Goal: Use online tool/utility: Utilize a website feature to perform a specific function

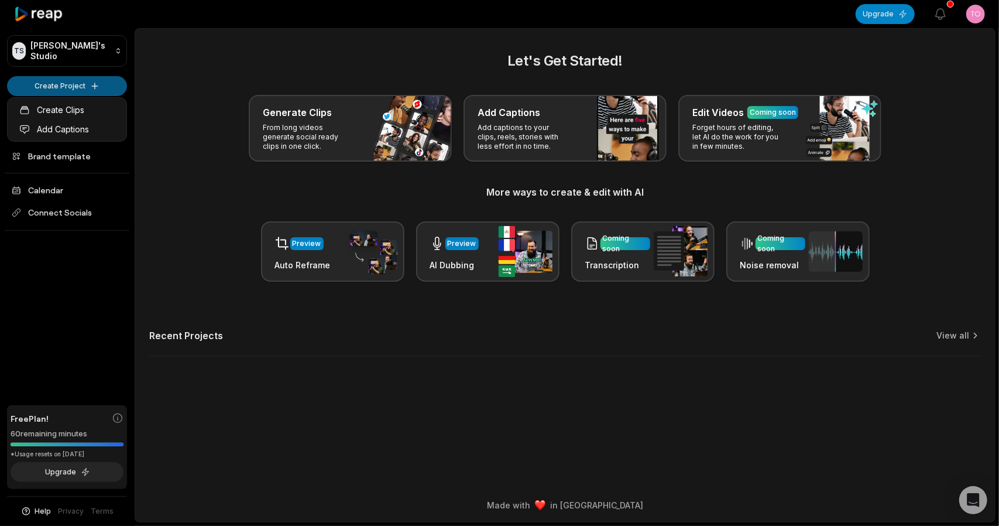
click at [77, 84] on html "TS [PERSON_NAME]'s Studio Create Project Home Projects Brand template Calendar …" at bounding box center [499, 263] width 999 height 526
click at [64, 108] on link "Create Clips" at bounding box center [67, 109] width 114 height 19
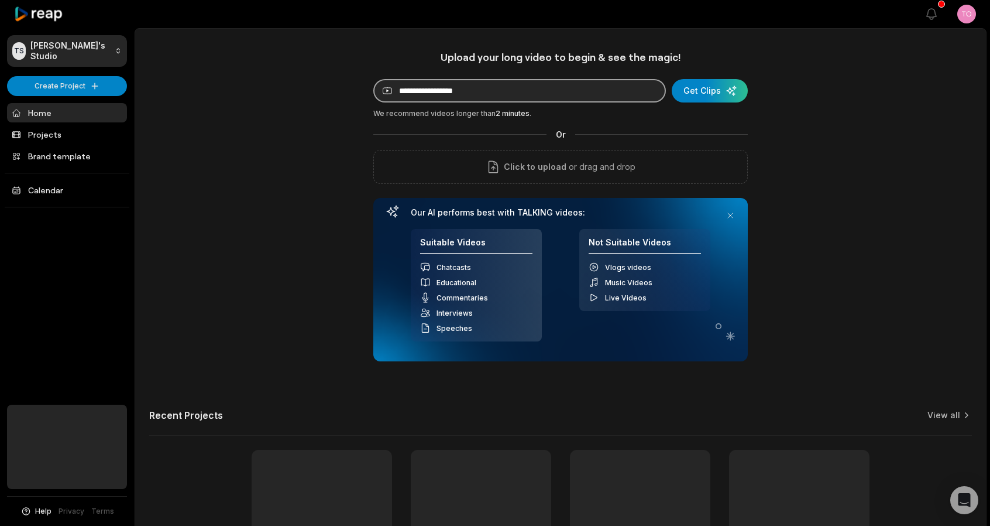
click at [464, 92] on input at bounding box center [519, 90] width 293 height 23
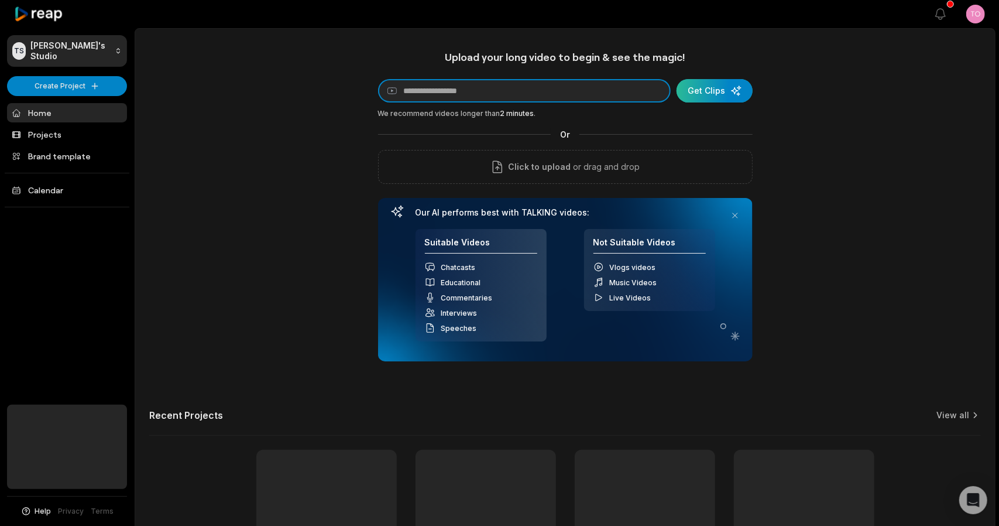
paste input "**********"
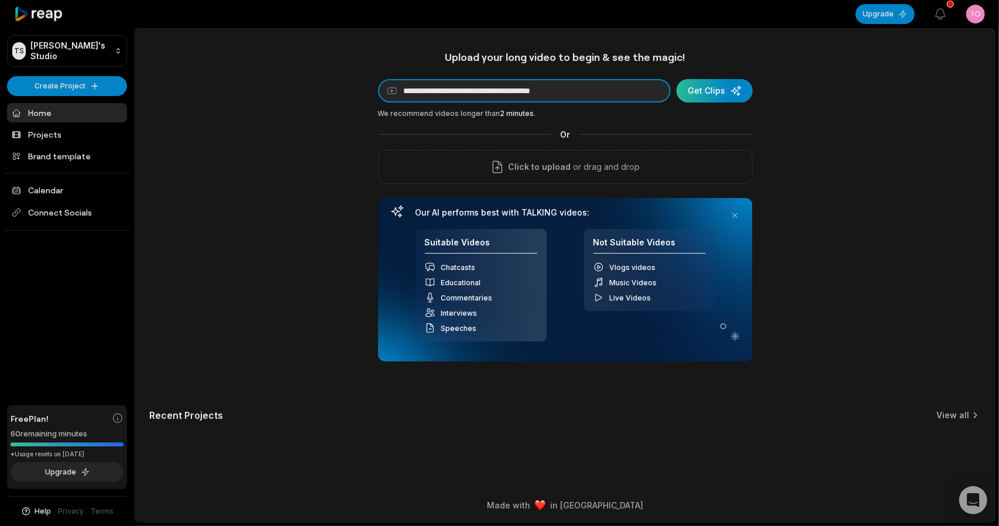
type input "**********"
click at [721, 95] on div "submit" at bounding box center [715, 90] width 76 height 23
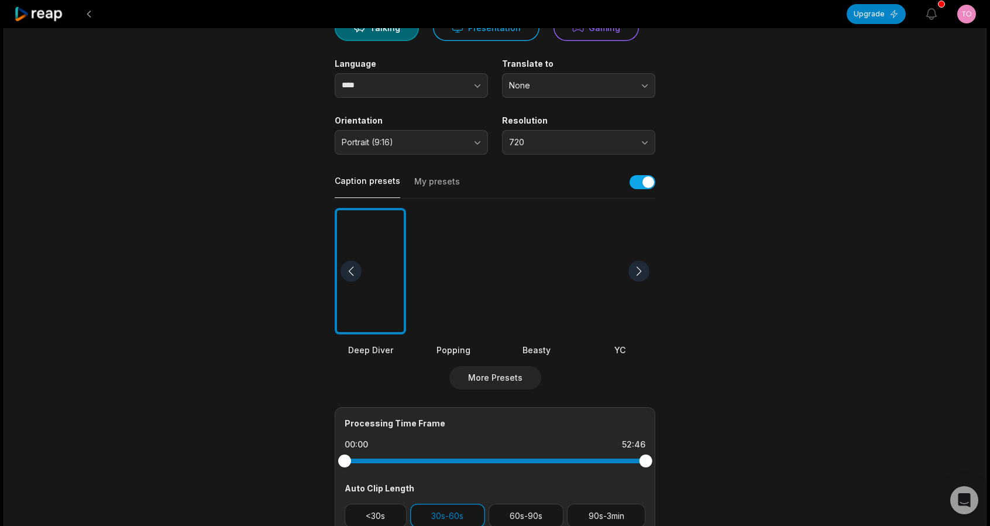
scroll to position [176, 0]
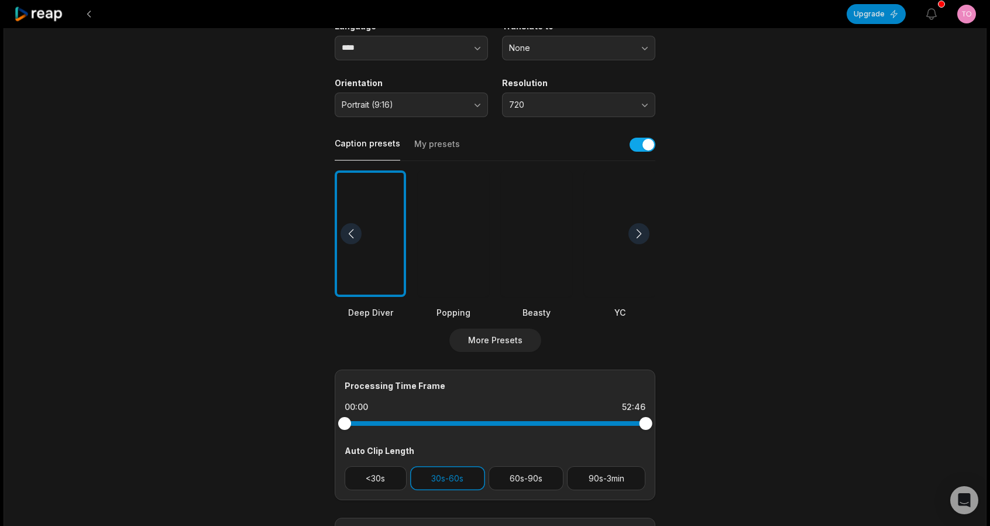
click at [533, 244] on div at bounding box center [536, 233] width 71 height 127
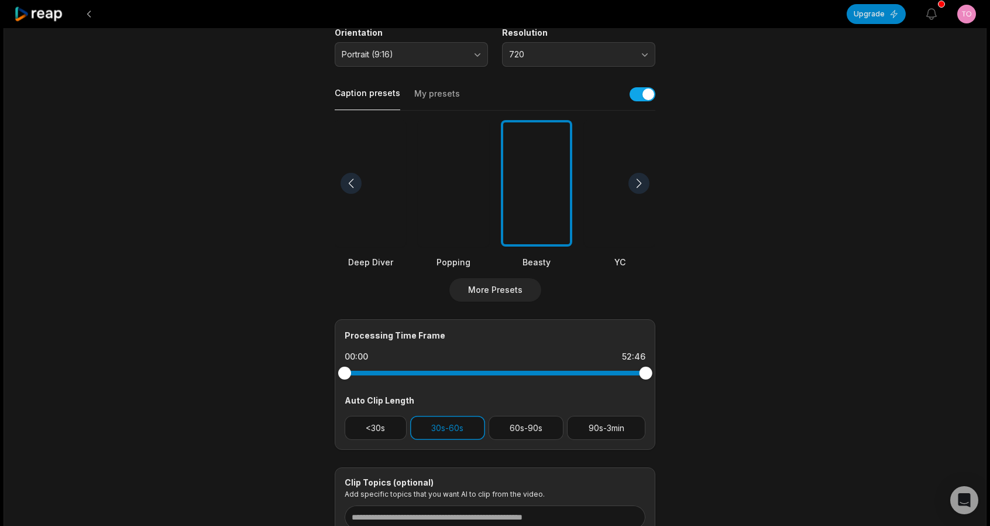
scroll to position [234, 0]
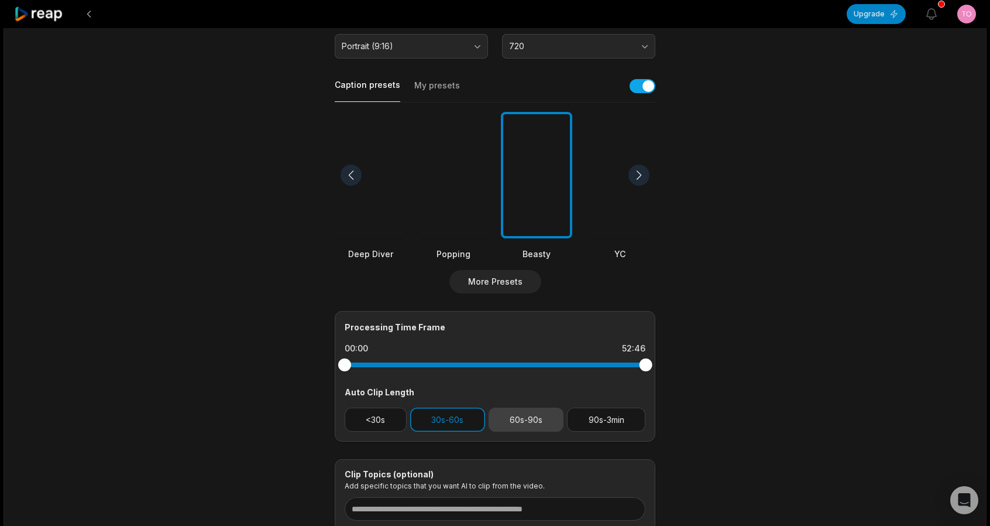
drag, startPoint x: 607, startPoint y: 421, endPoint x: 546, endPoint y: 426, distance: 61.7
click at [607, 421] on button "90s-3min" at bounding box center [606, 419] width 78 height 24
click at [444, 417] on button "30s-60s" at bounding box center [447, 419] width 75 height 24
click at [709, 403] on main "52:46 WASPADALAH !? RAMALAN HARD GUMAY: ARTIS MEN*N994L, S3LINGKUH, GEDUNG PEME…" at bounding box center [495, 171] width 567 height 717
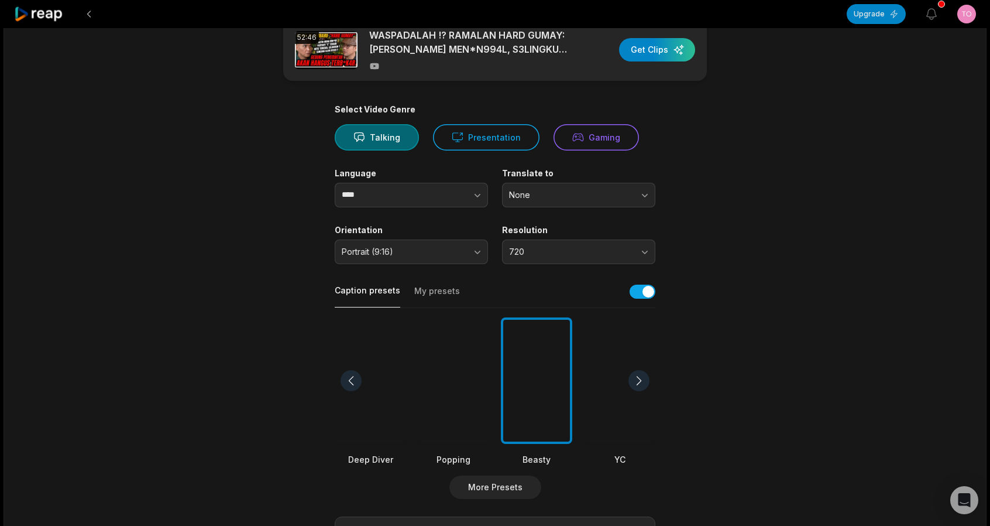
scroll to position [321, 0]
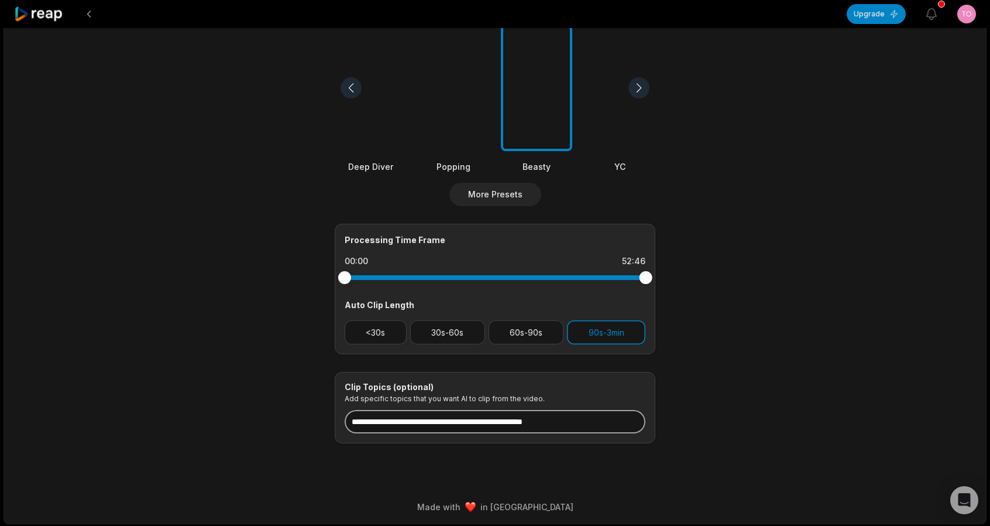
click at [372, 420] on input at bounding box center [495, 421] width 301 height 23
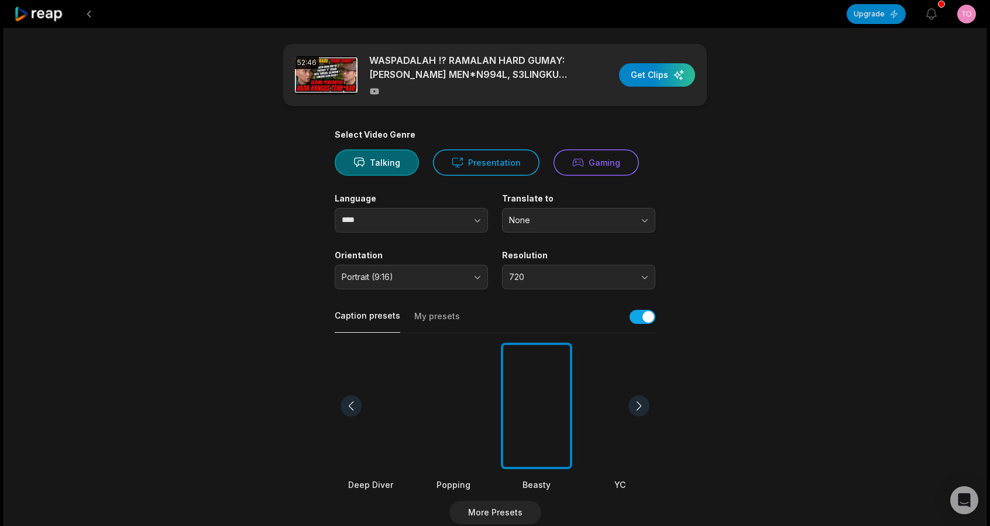
scroll to position [0, 0]
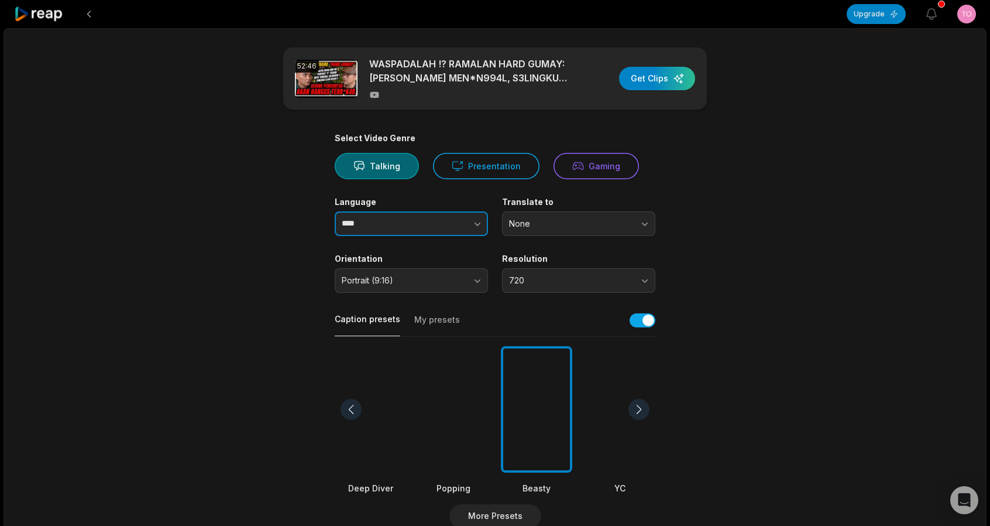
click at [407, 222] on input "****" at bounding box center [411, 223] width 153 height 25
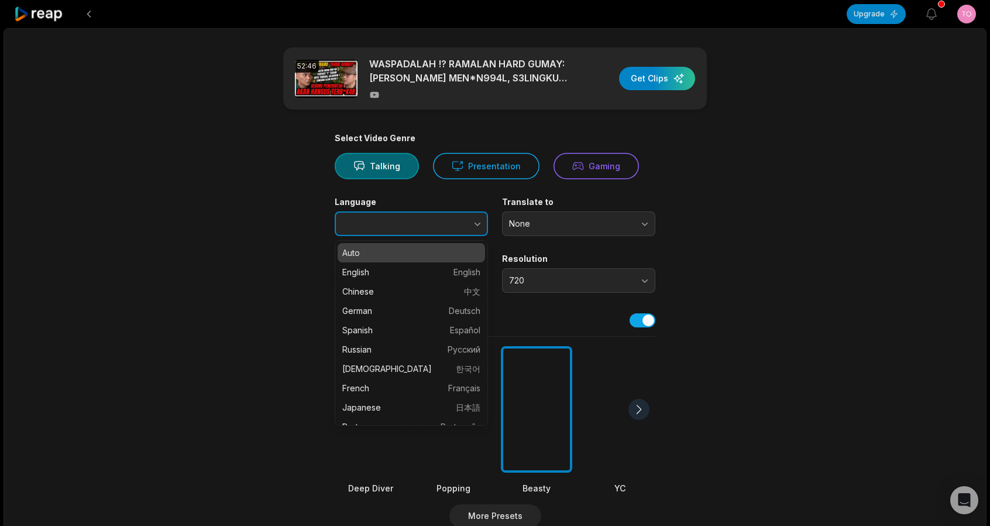
click at [474, 225] on icon "button" at bounding box center [478, 224] width 12 height 12
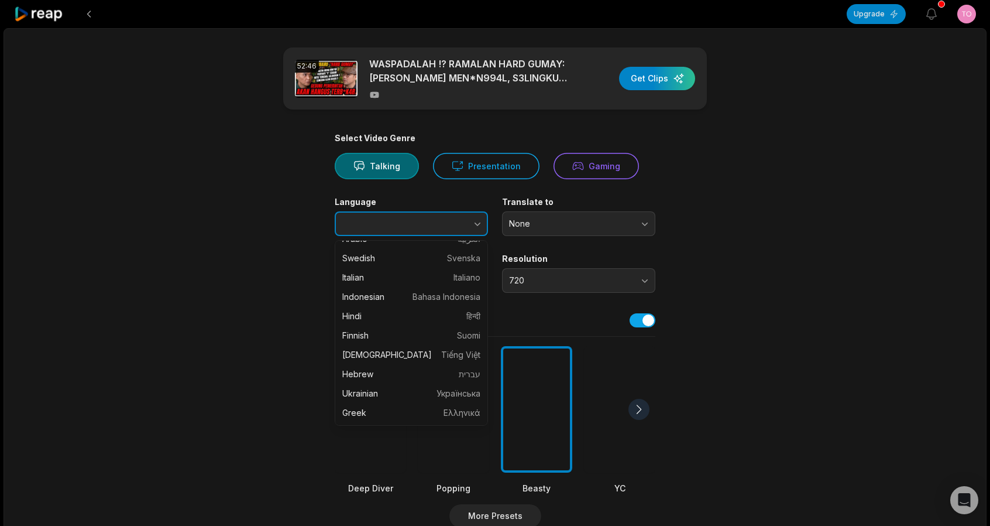
scroll to position [293, 0]
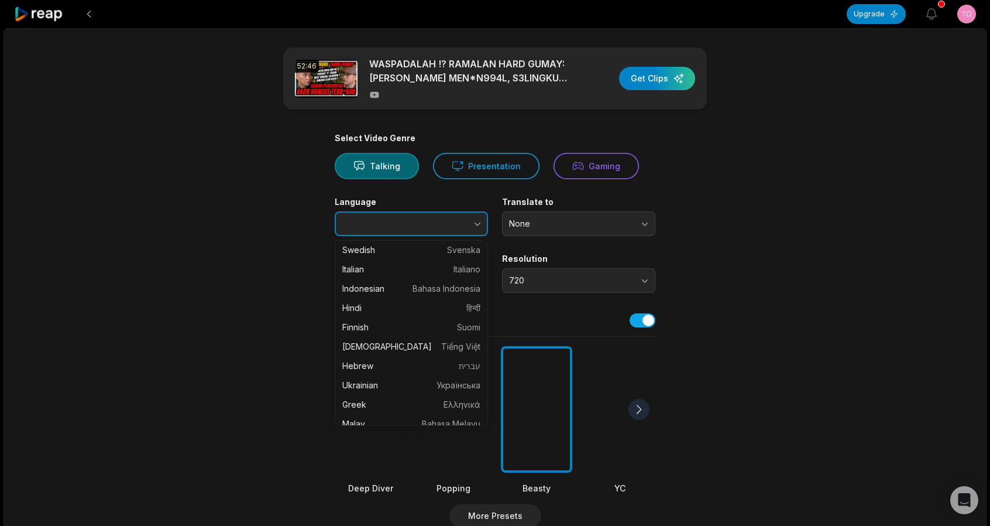
type input "**********"
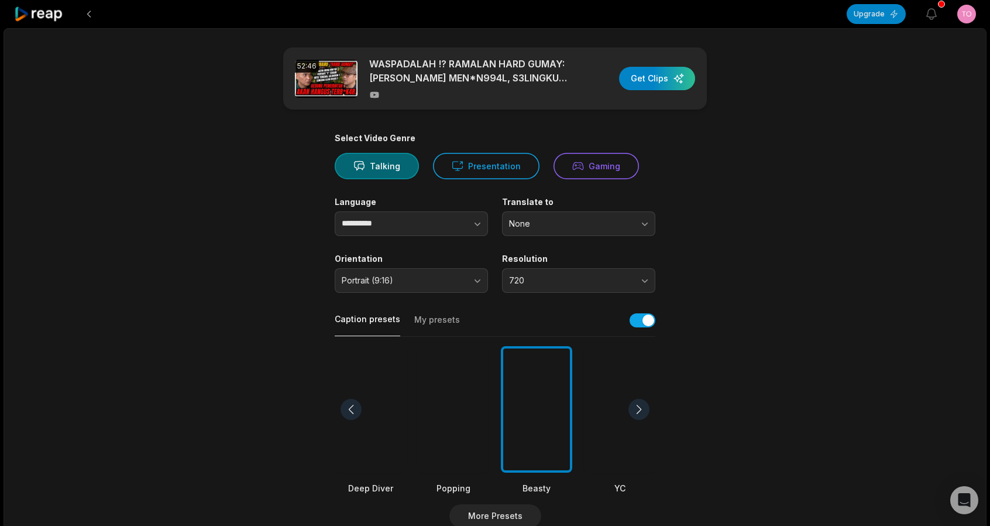
click at [708, 215] on main "**********" at bounding box center [495, 405] width 567 height 717
click at [669, 87] on div "button" at bounding box center [657, 78] width 76 height 23
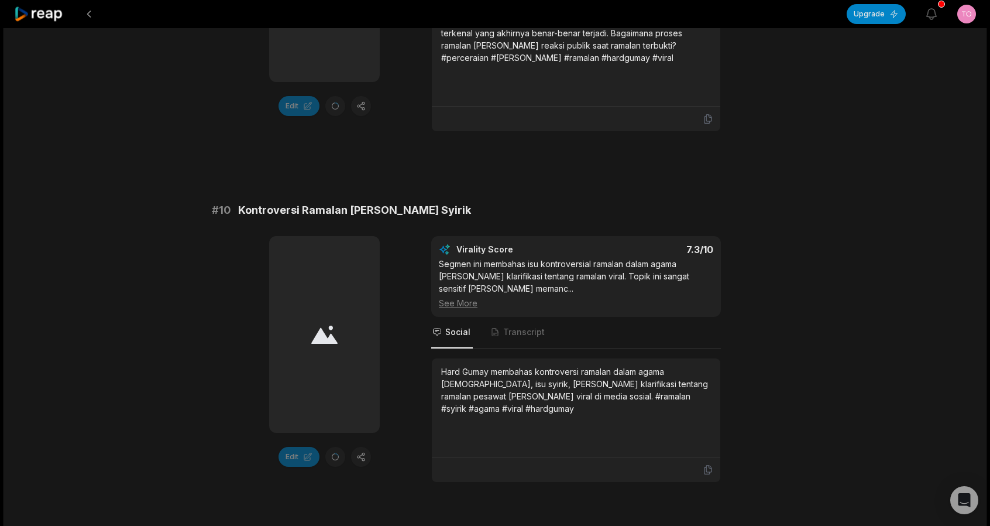
scroll to position [3206, 0]
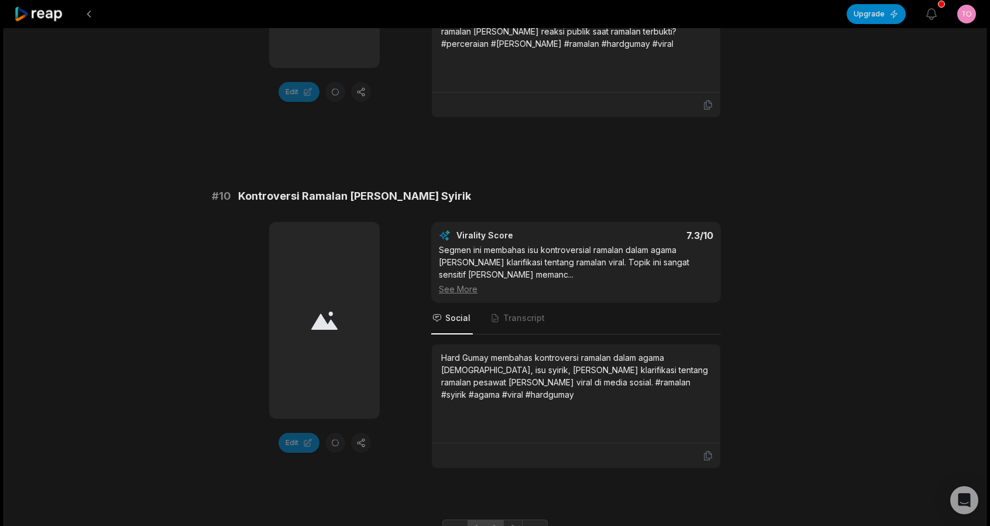
click at [492, 519] on link "2" at bounding box center [494, 528] width 19 height 19
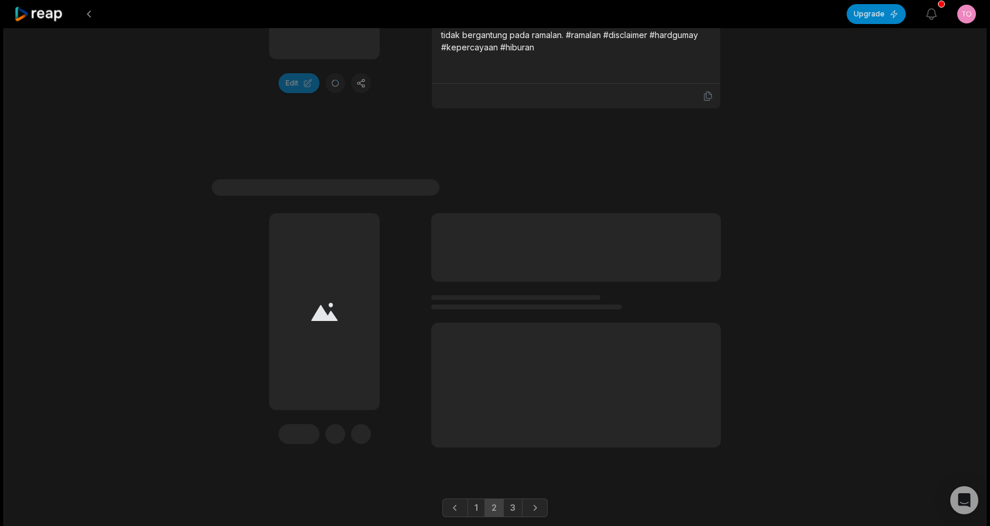
scroll to position [3557, 0]
click at [506, 495] on link "3" at bounding box center [512, 504] width 19 height 19
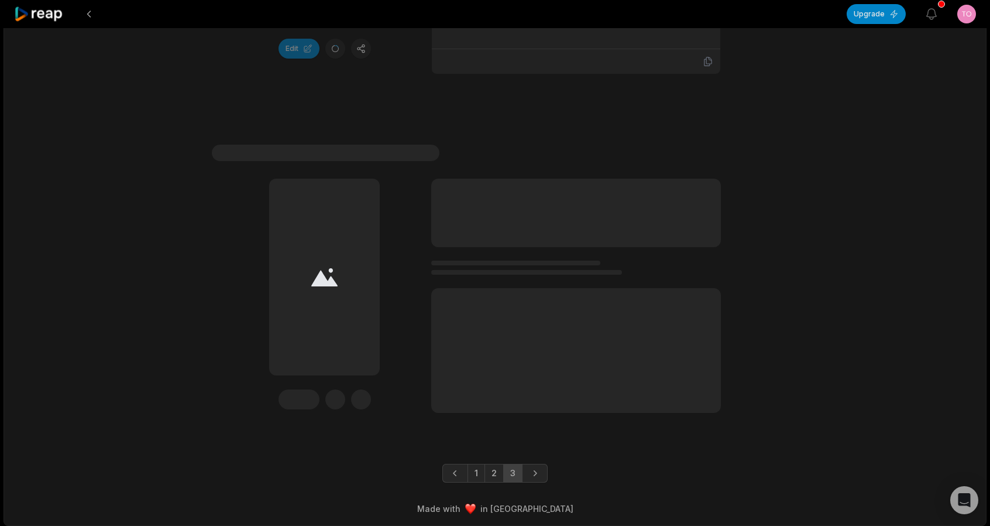
scroll to position [1146, 0]
click at [470, 464] on link "1" at bounding box center [477, 473] width 18 height 19
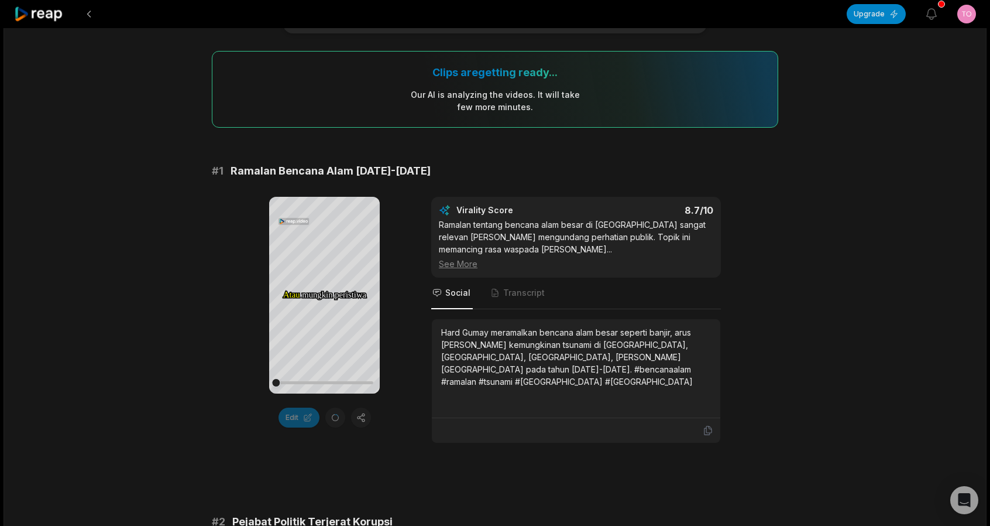
scroll to position [59, 0]
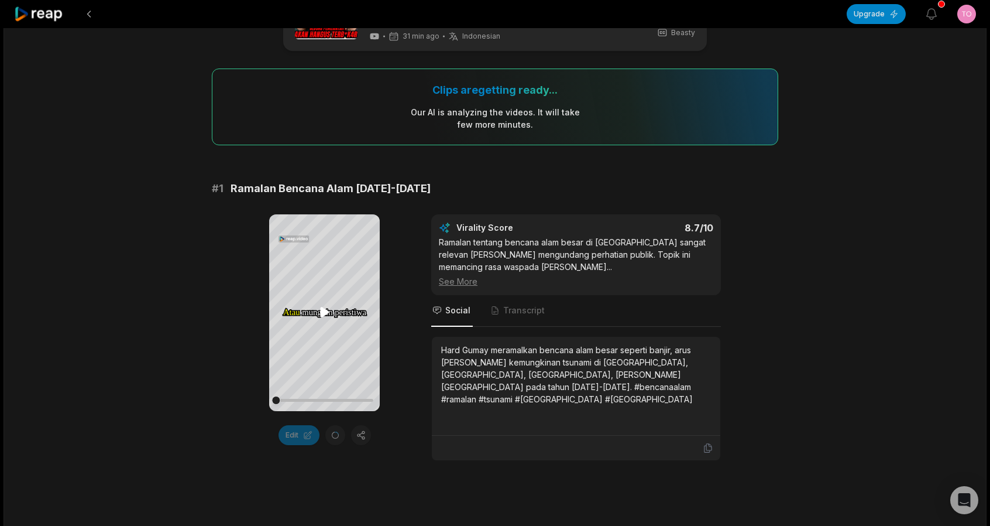
click at [321, 313] on icon at bounding box center [324, 312] width 9 height 10
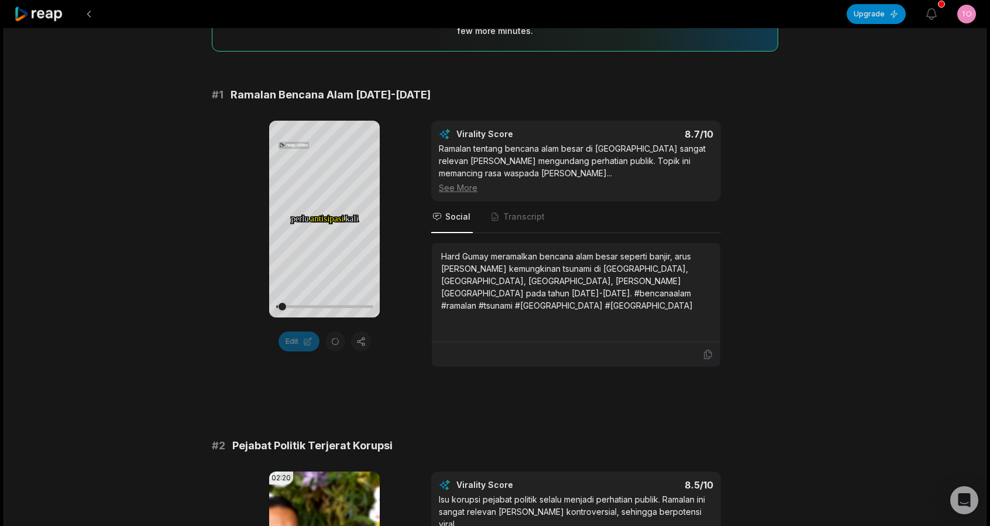
scroll to position [117, 0]
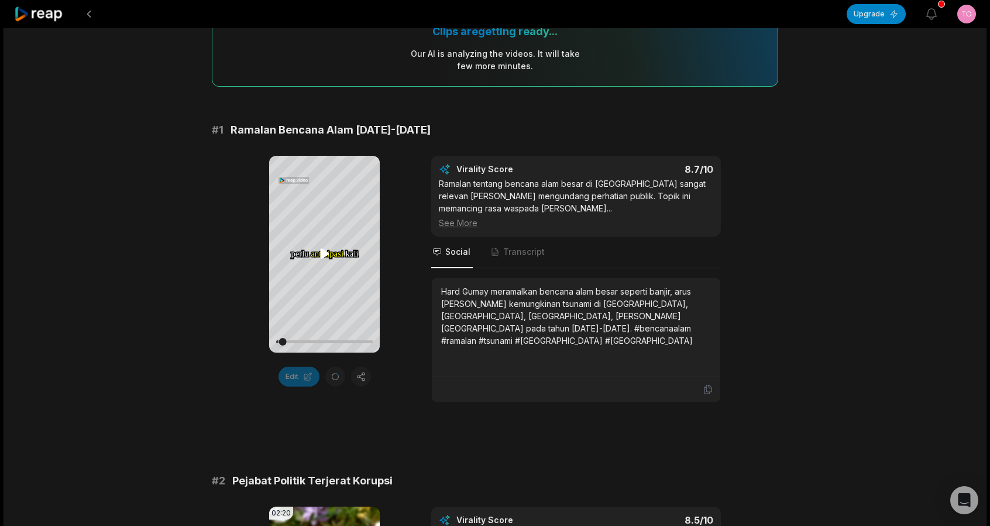
click at [323, 253] on icon at bounding box center [324, 254] width 9 height 10
click at [325, 258] on icon at bounding box center [325, 253] width 14 height 14
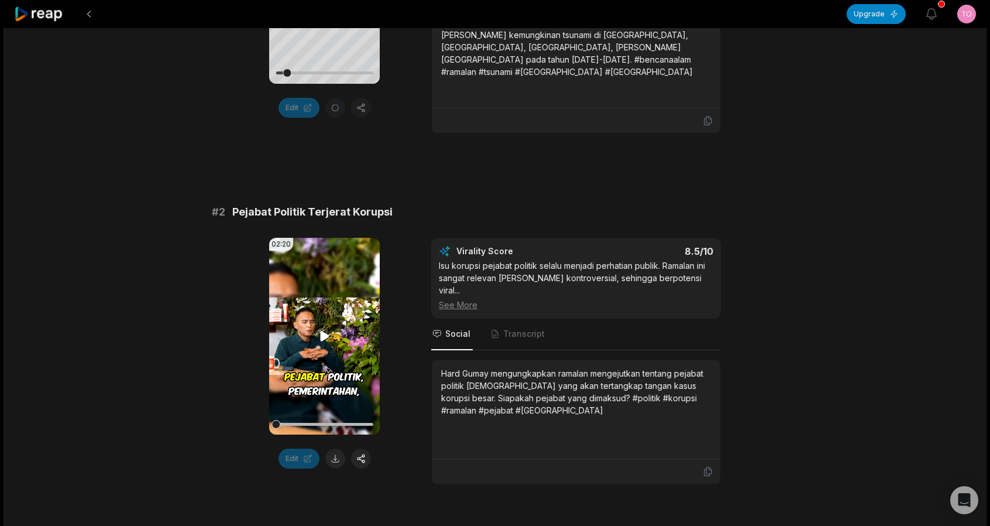
scroll to position [410, 0]
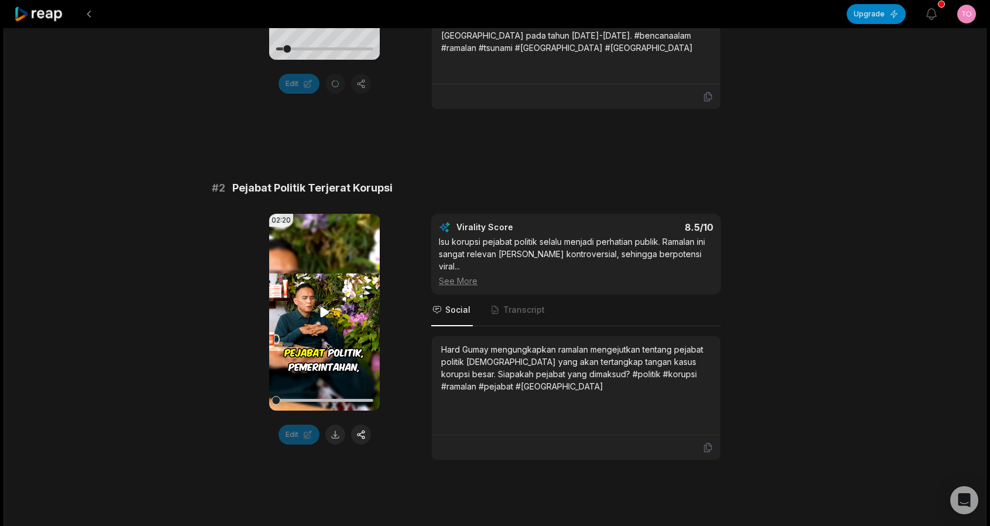
click at [320, 318] on video "Your browser does not support mp4 format." at bounding box center [324, 312] width 111 height 197
click at [325, 314] on icon at bounding box center [325, 312] width 14 height 14
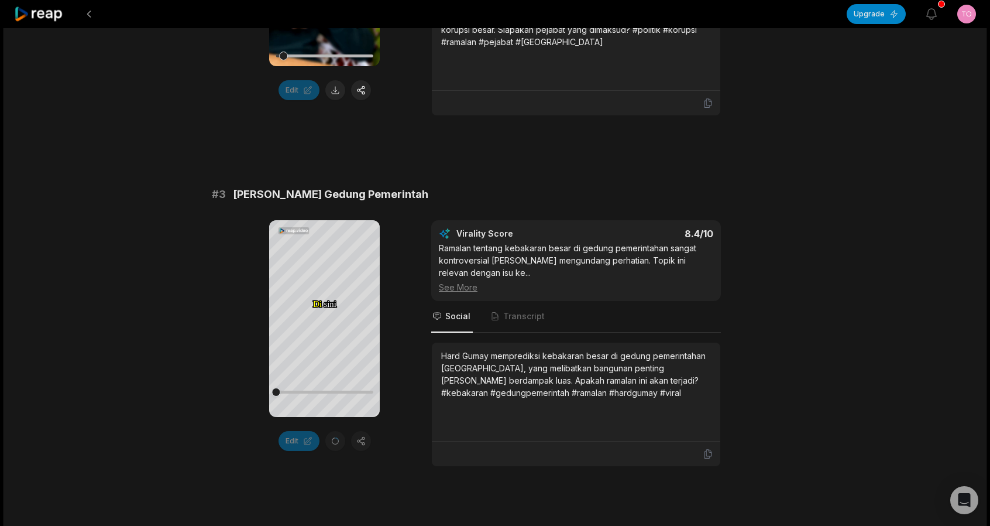
scroll to position [761, 0]
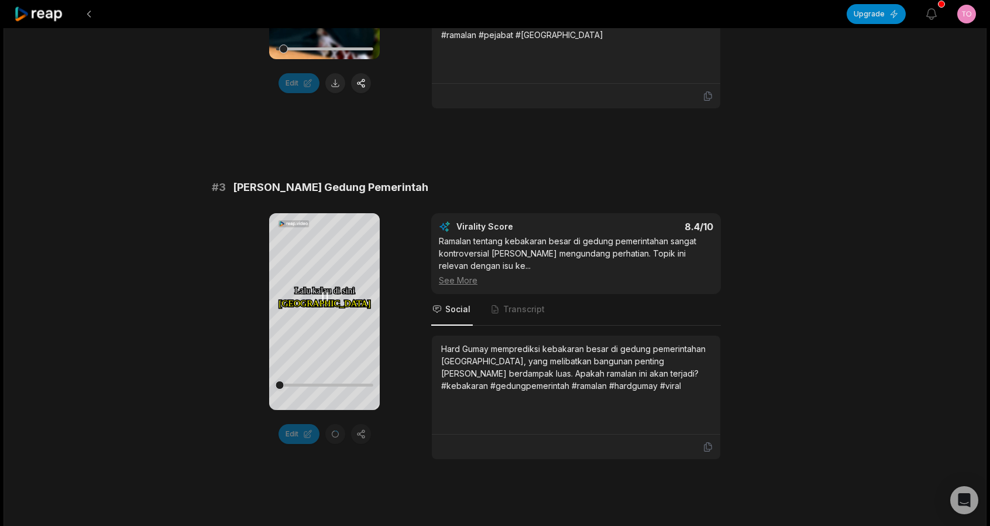
click at [330, 301] on icon at bounding box center [325, 297] width 14 height 14
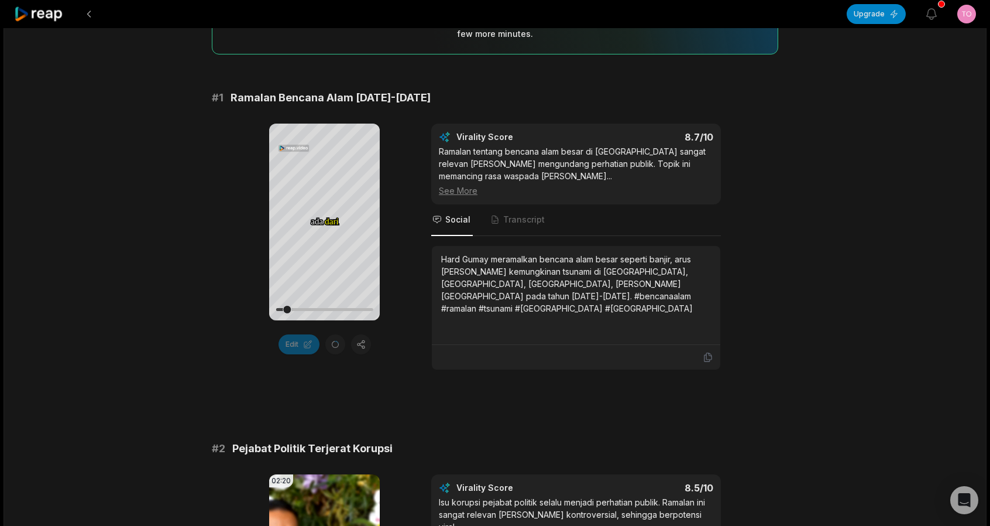
scroll to position [117, 0]
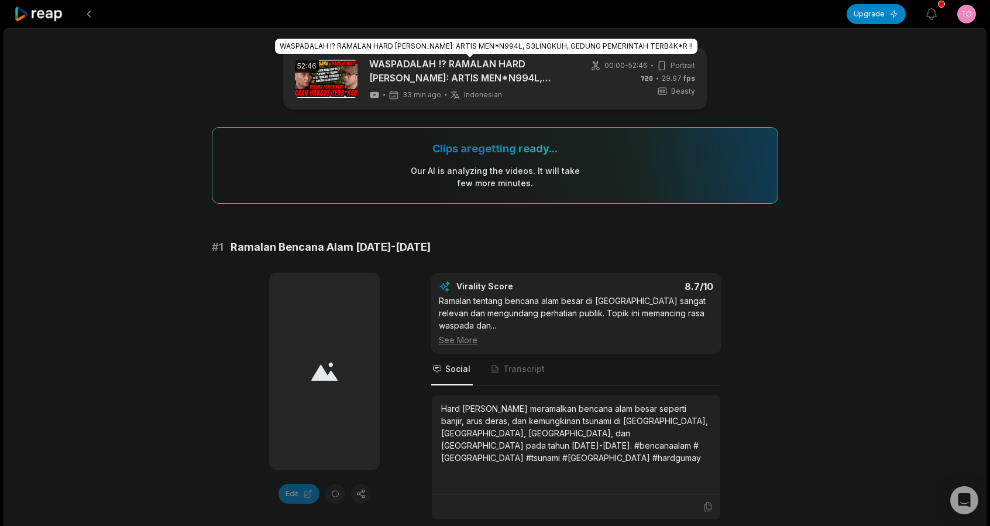
click at [380, 74] on link "WASPADALAH !? RAMALAN HARD [PERSON_NAME]: ARTIS MEN*N994L, S3LINGKUH, GEDUNG PE…" at bounding box center [470, 71] width 202 height 28
